Goal: Task Accomplishment & Management: Complete application form

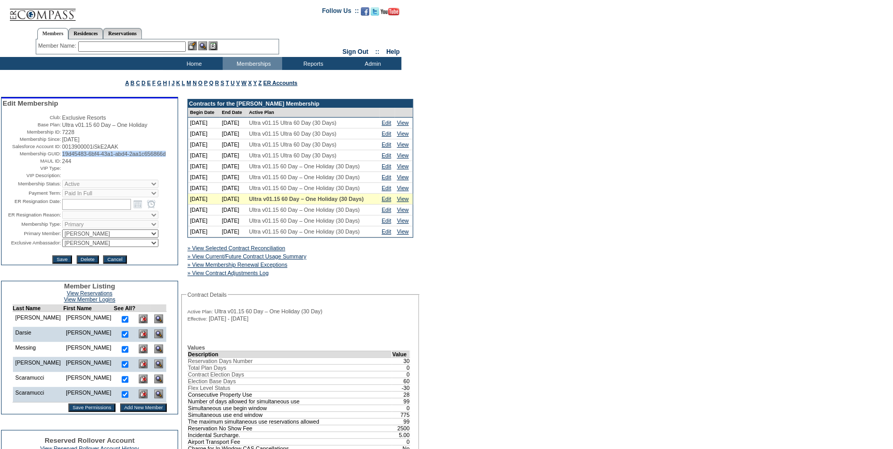
drag, startPoint x: 103, startPoint y: 165, endPoint x: 60, endPoint y: 158, distance: 43.9
click at [62, 157] on td "19d45483-6bf4-43a1-abd4-2aa1c656866d" at bounding box center [119, 154] width 114 height 6
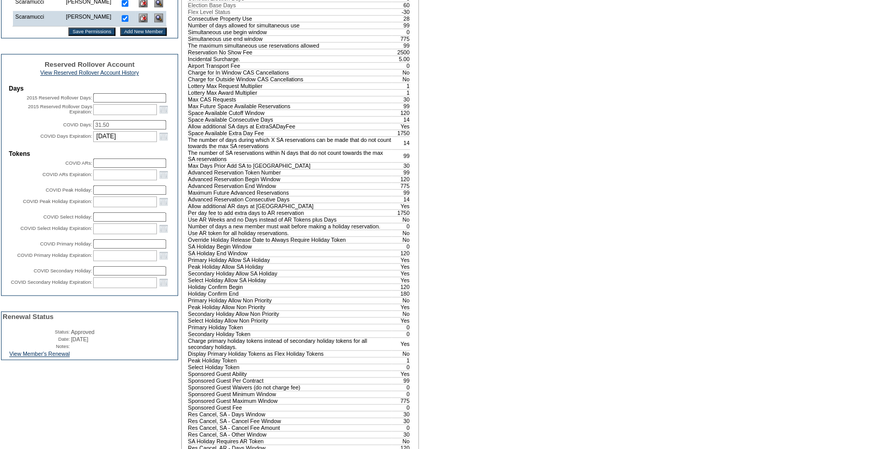
scroll to position [376, 0]
click at [54, 356] on link "View Member's Renewal" at bounding box center [39, 353] width 61 height 6
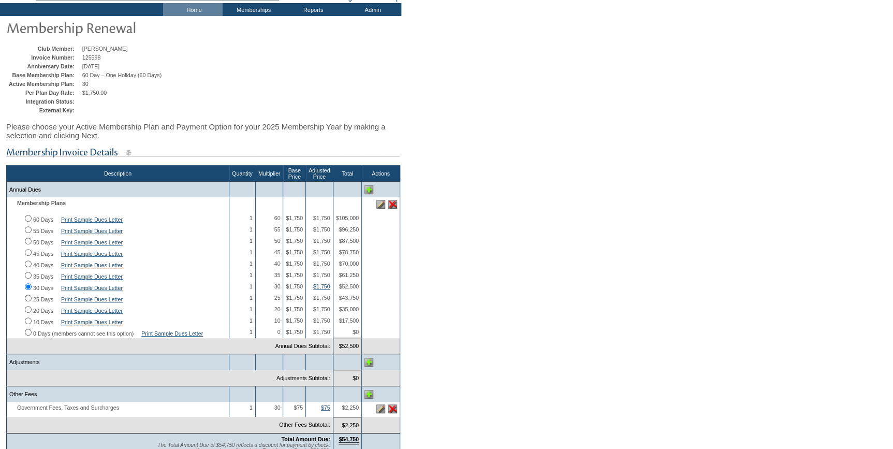
scroll to position [188, 0]
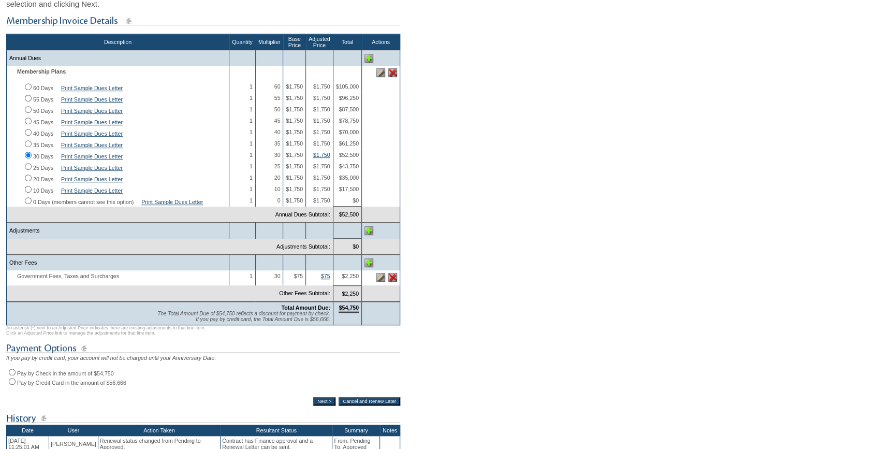
click at [14, 384] on input "Pay by Credit Card in the amount of $56,666" at bounding box center [12, 381] width 7 height 7
radio input "true"
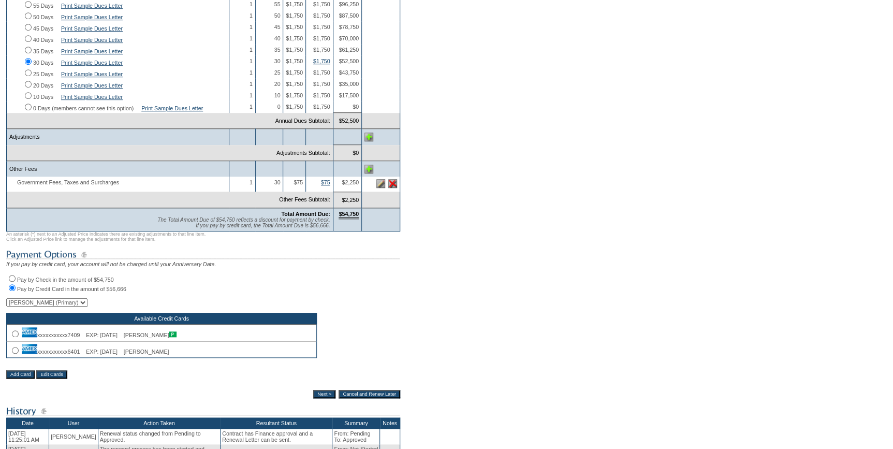
scroll to position [282, 0]
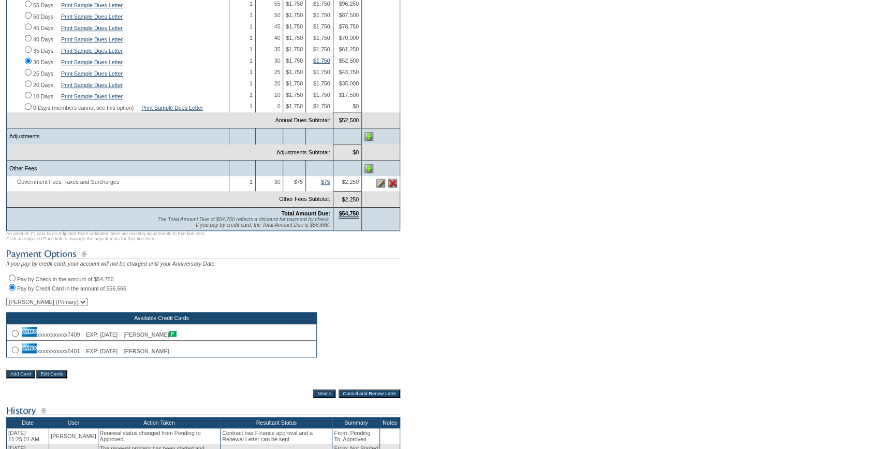
click at [16, 353] on input "radio" at bounding box center [15, 349] width 7 height 7
radio input "true"
click at [325, 397] on input "Next >" at bounding box center [324, 393] width 22 height 8
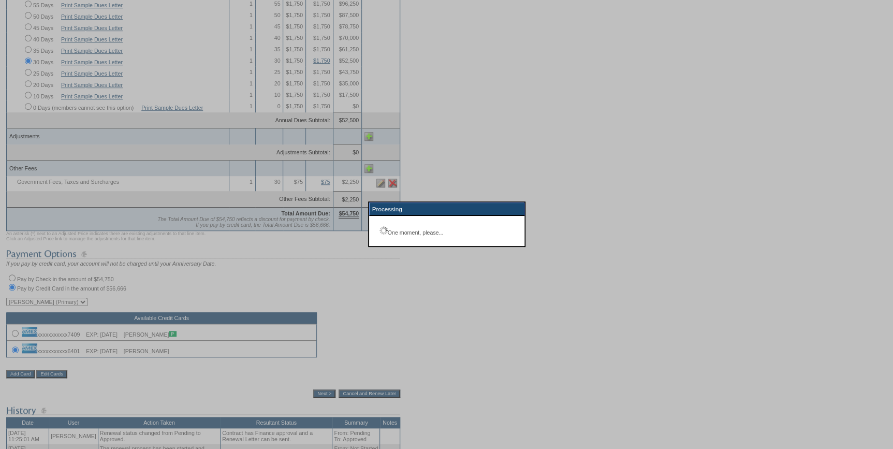
scroll to position [76, 0]
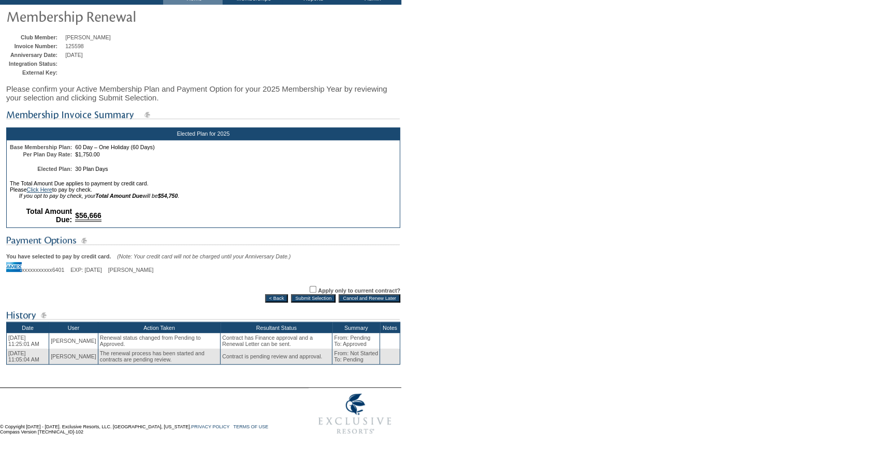
click at [316, 297] on input "Submit Selection" at bounding box center [313, 298] width 45 height 8
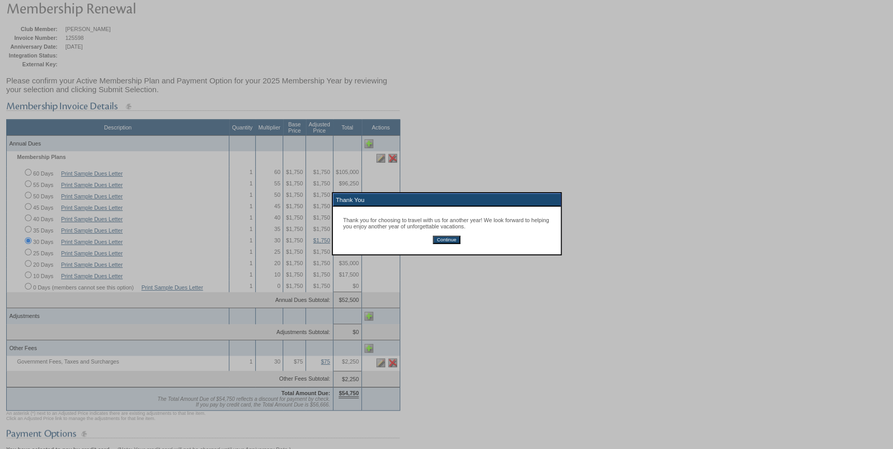
drag, startPoint x: 439, startPoint y: 242, endPoint x: 468, endPoint y: 243, distance: 29.0
click at [439, 242] on input "Continue" at bounding box center [446, 239] width 27 height 8
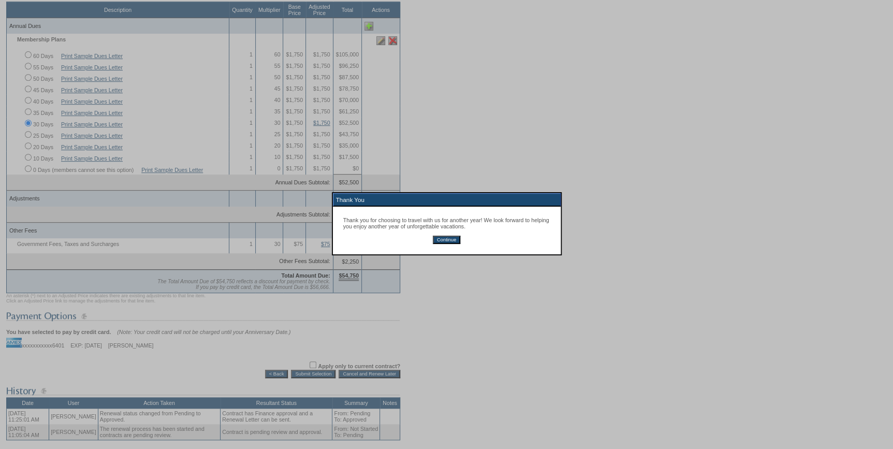
scroll to position [264, 0]
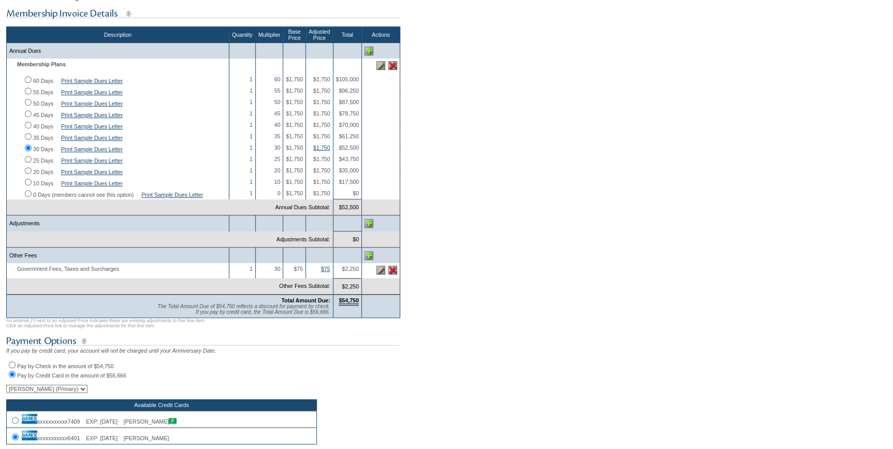
scroll to position [56, 0]
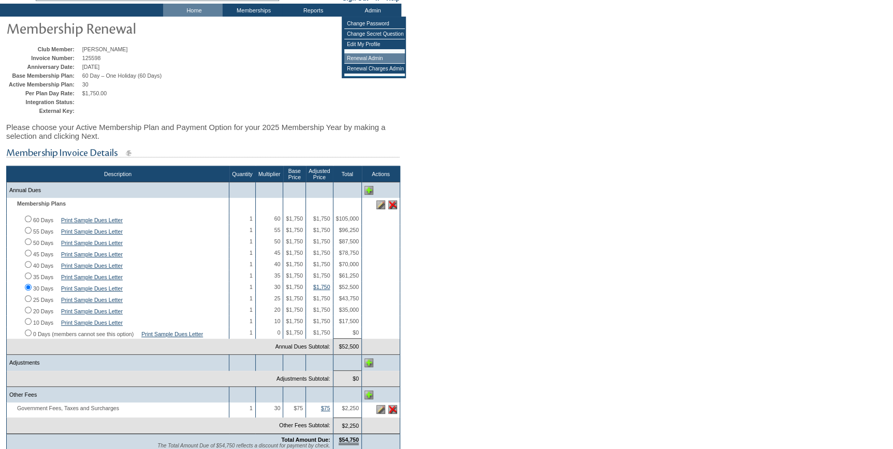
click at [372, 55] on td "Renewal Admin" at bounding box center [374, 58] width 61 height 10
